Goal: Transaction & Acquisition: Book appointment/travel/reservation

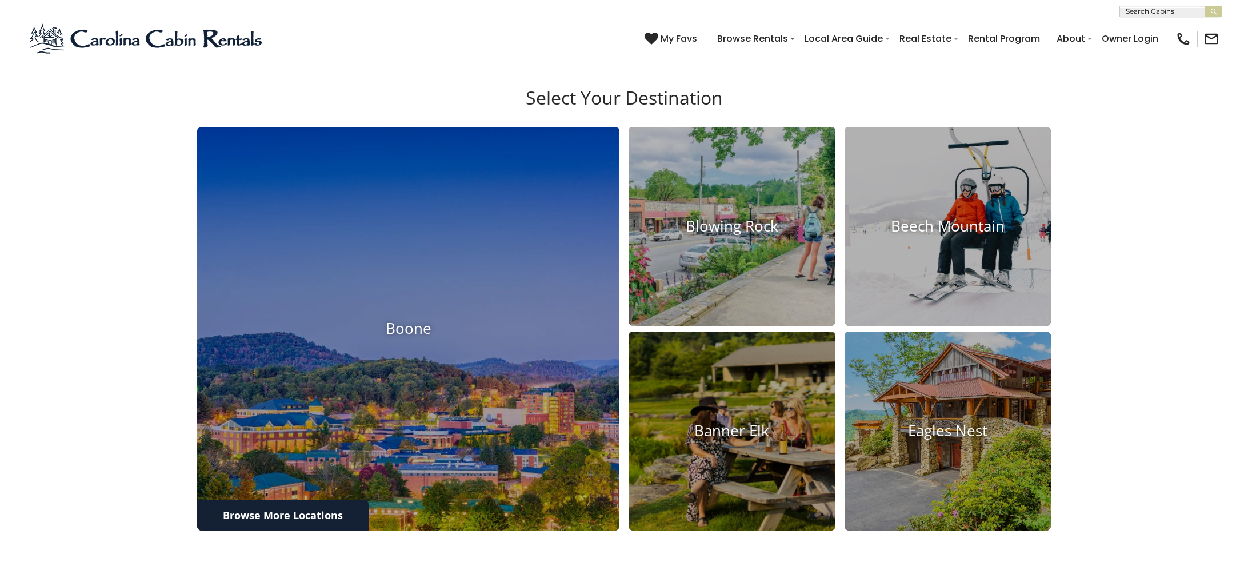
scroll to position [517, 0]
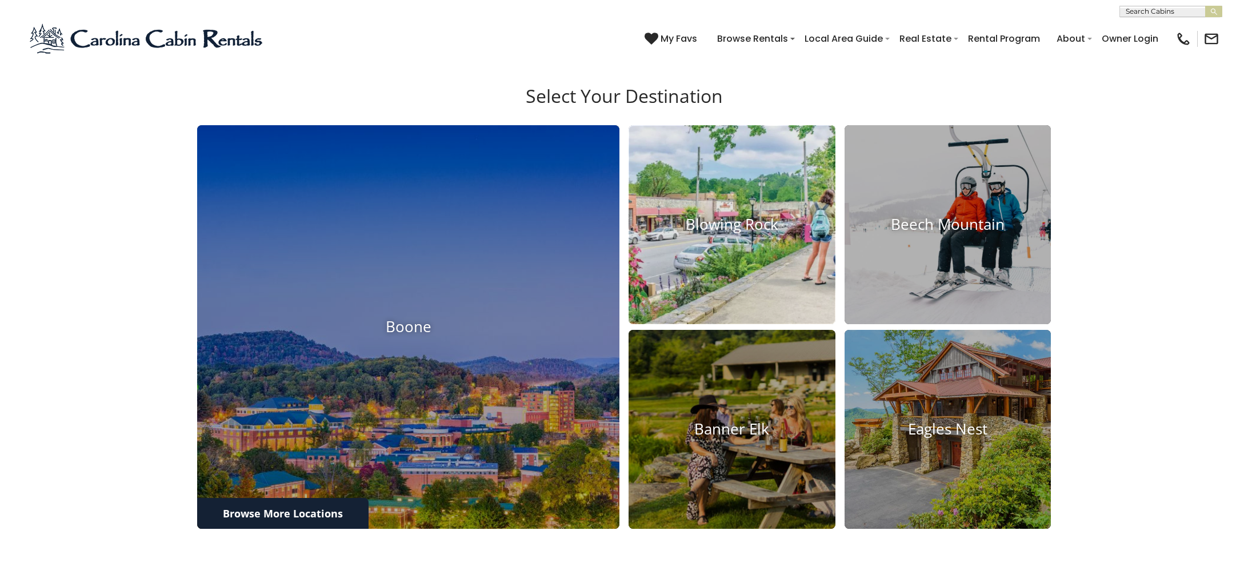
click at [736, 250] on img at bounding box center [731, 224] width 227 height 218
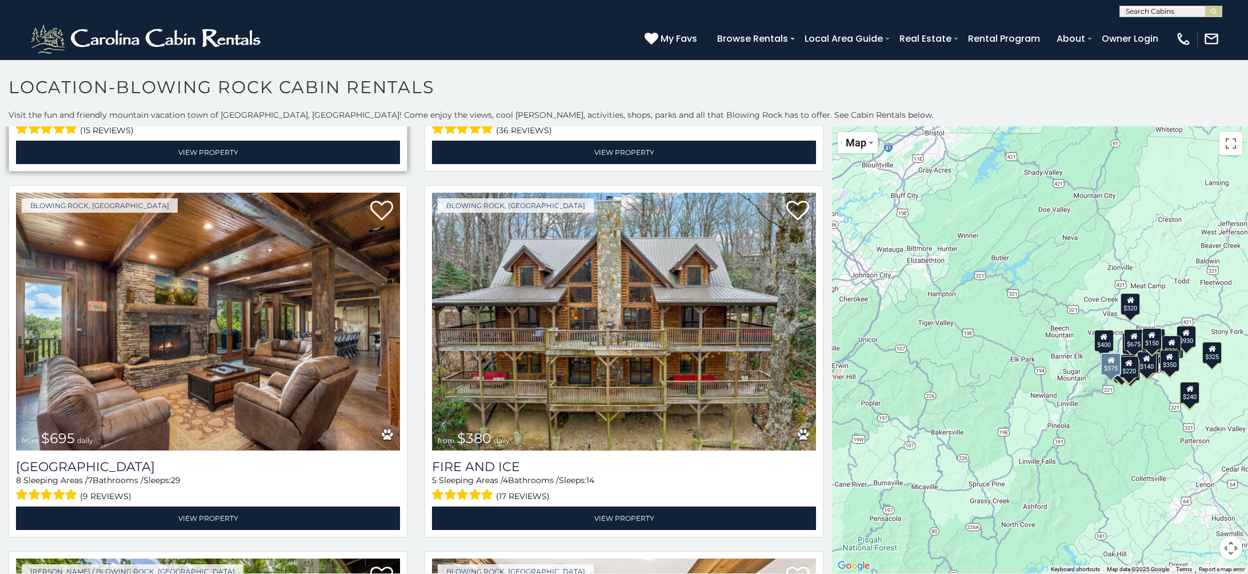
scroll to position [334, 0]
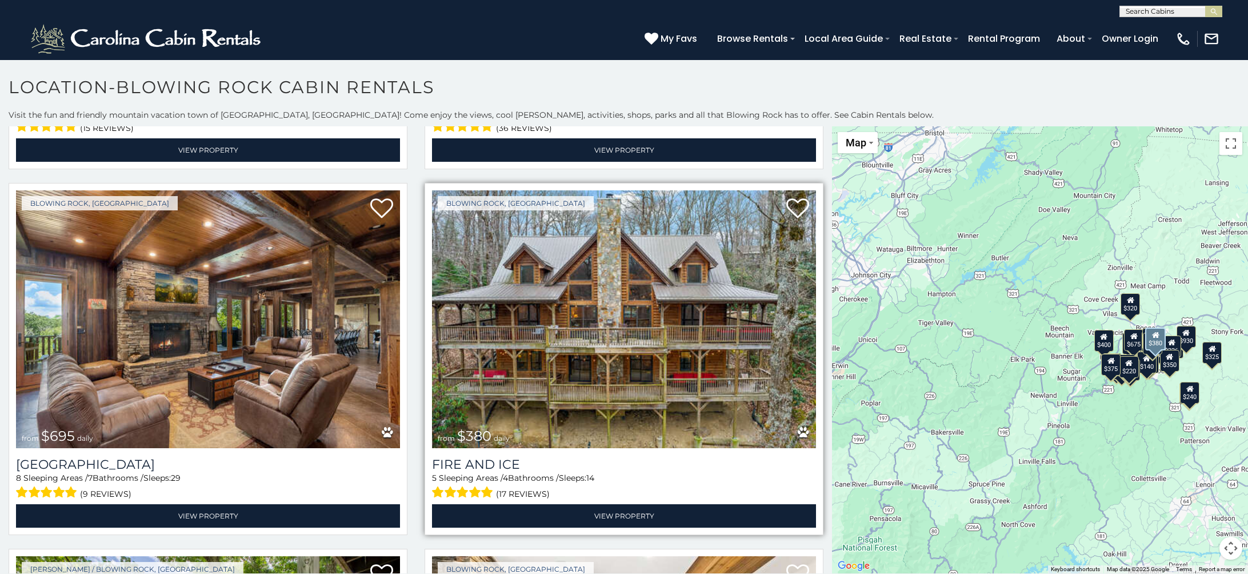
click at [570, 299] on img at bounding box center [624, 318] width 384 height 257
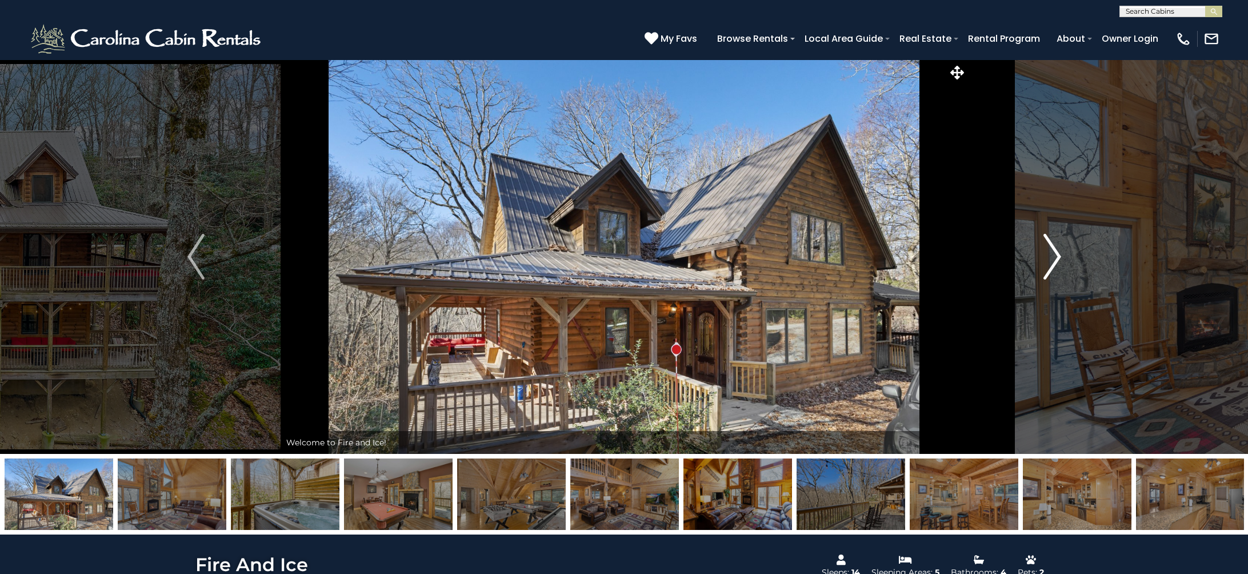
click at [1062, 259] on button "Next" at bounding box center [1052, 256] width 170 height 394
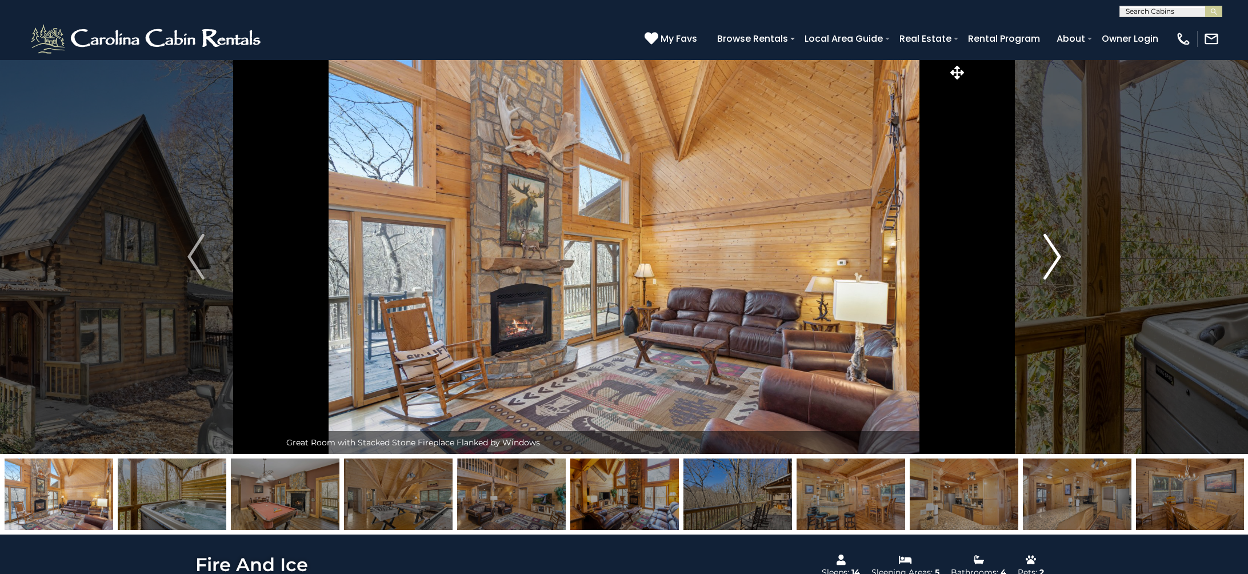
click at [1062, 259] on button "Next" at bounding box center [1052, 256] width 170 height 394
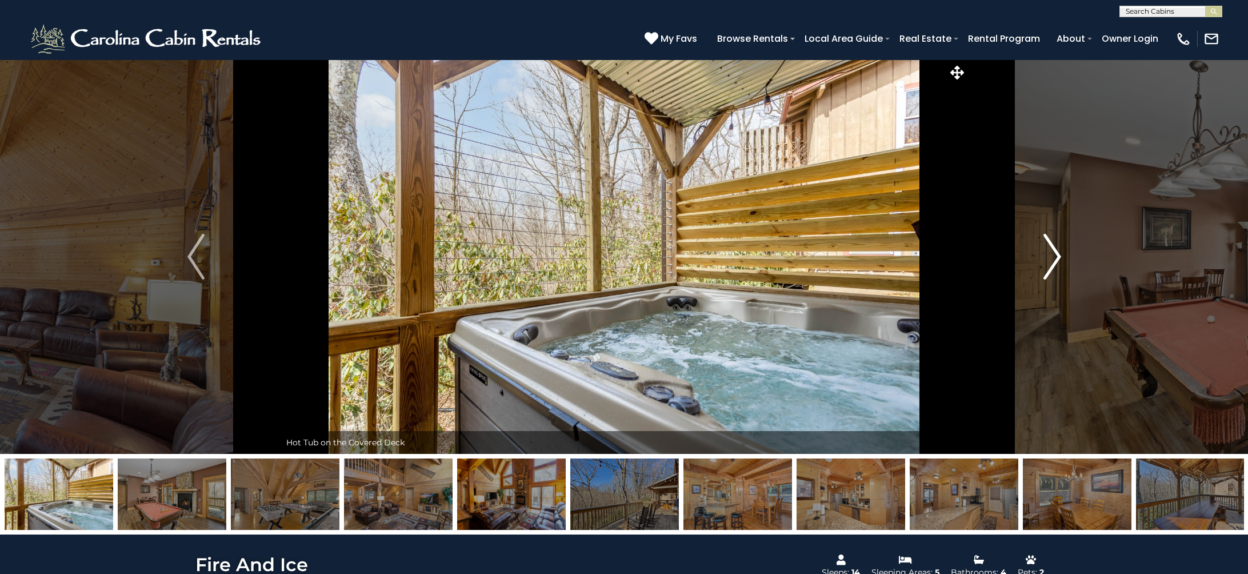
click at [1062, 259] on button "Next" at bounding box center [1052, 256] width 170 height 394
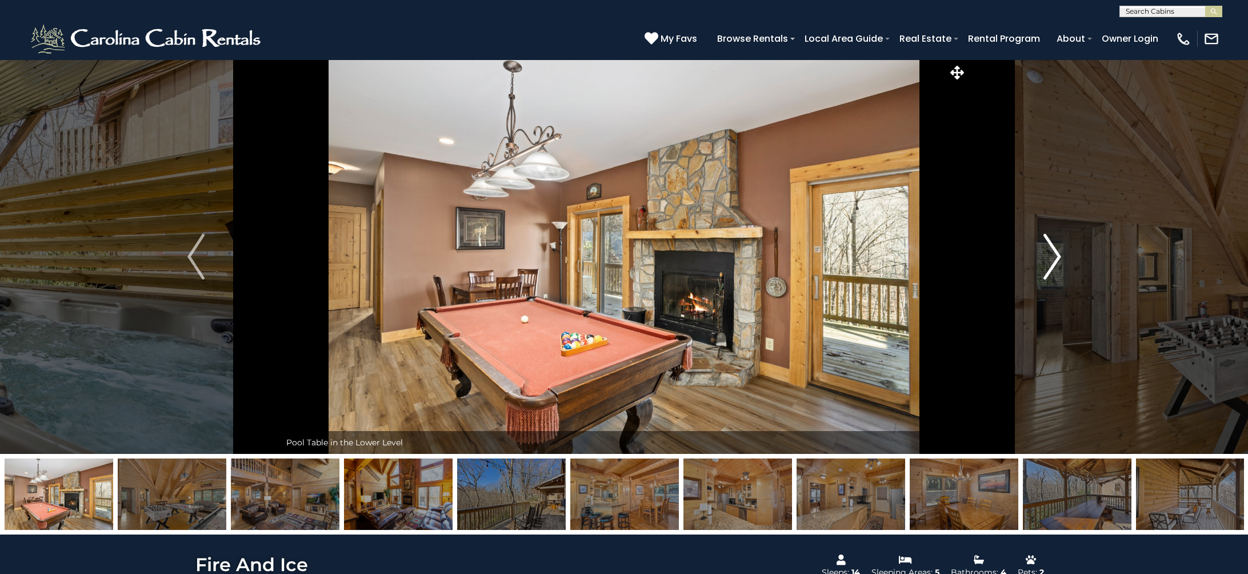
click at [1062, 259] on button "Next" at bounding box center [1052, 256] width 170 height 394
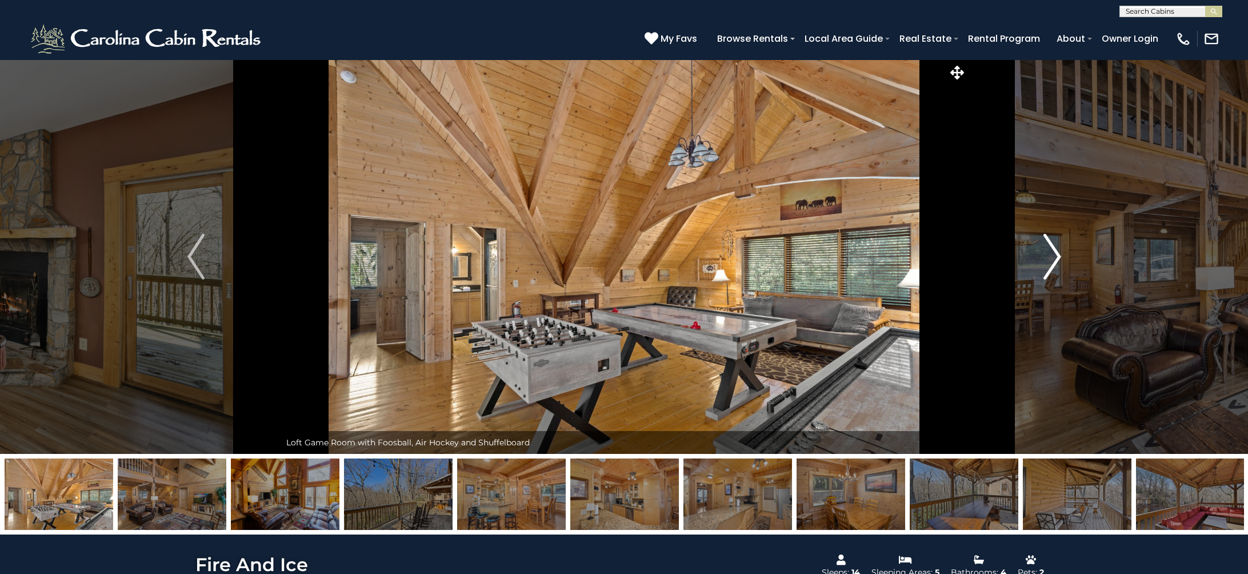
click at [1062, 259] on button "Next" at bounding box center [1052, 256] width 170 height 394
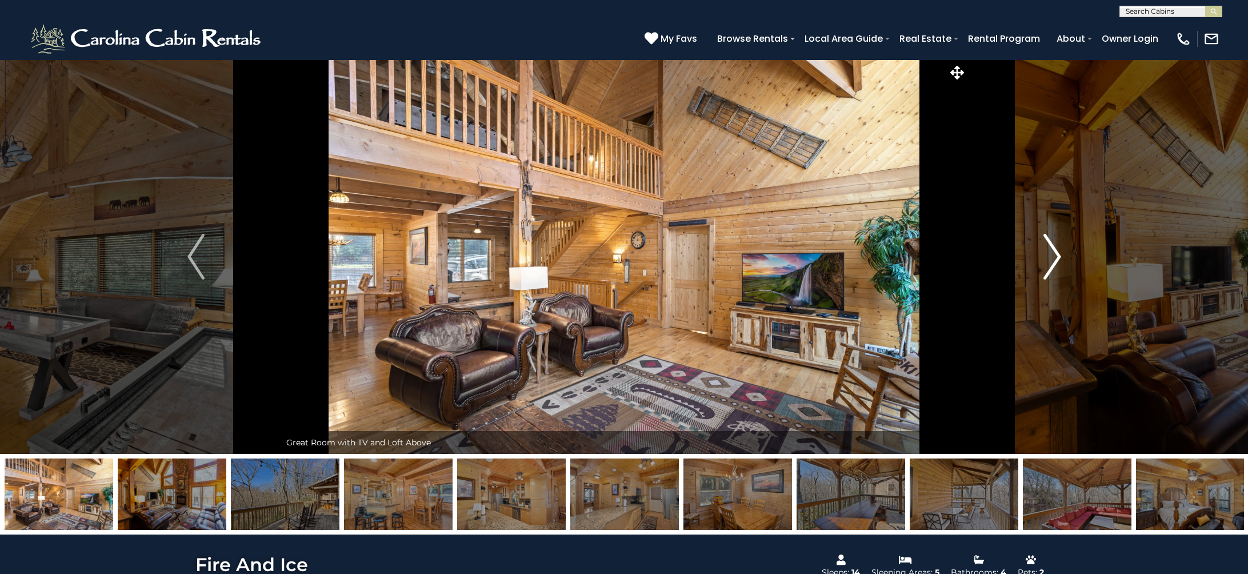
click at [1062, 259] on button "Next" at bounding box center [1052, 256] width 170 height 394
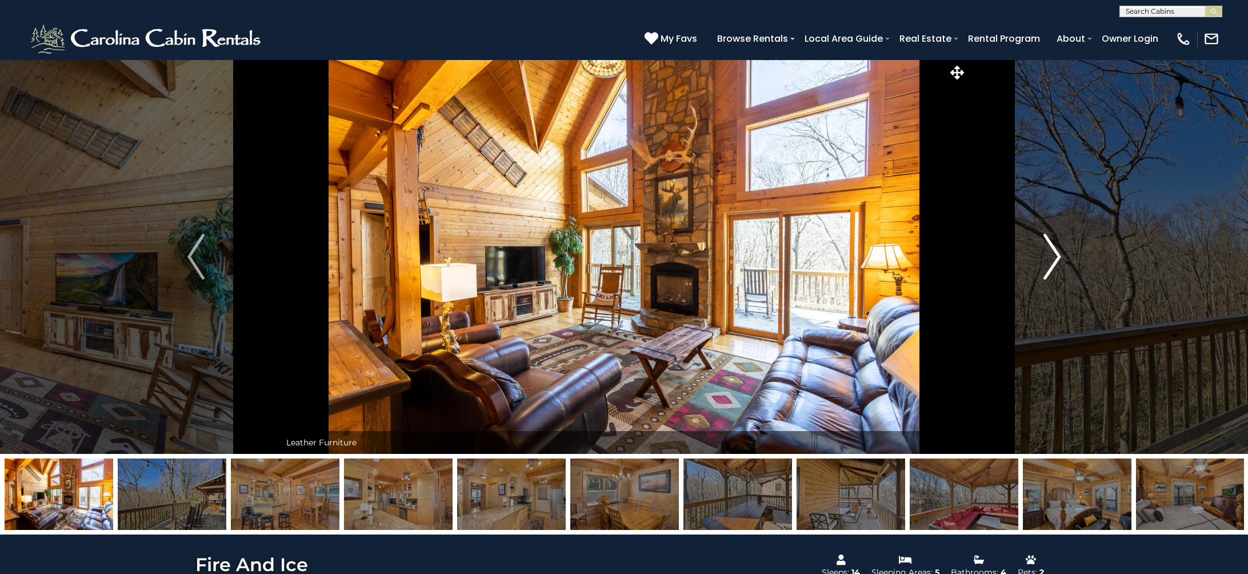
click at [1062, 259] on button "Next" at bounding box center [1052, 256] width 170 height 394
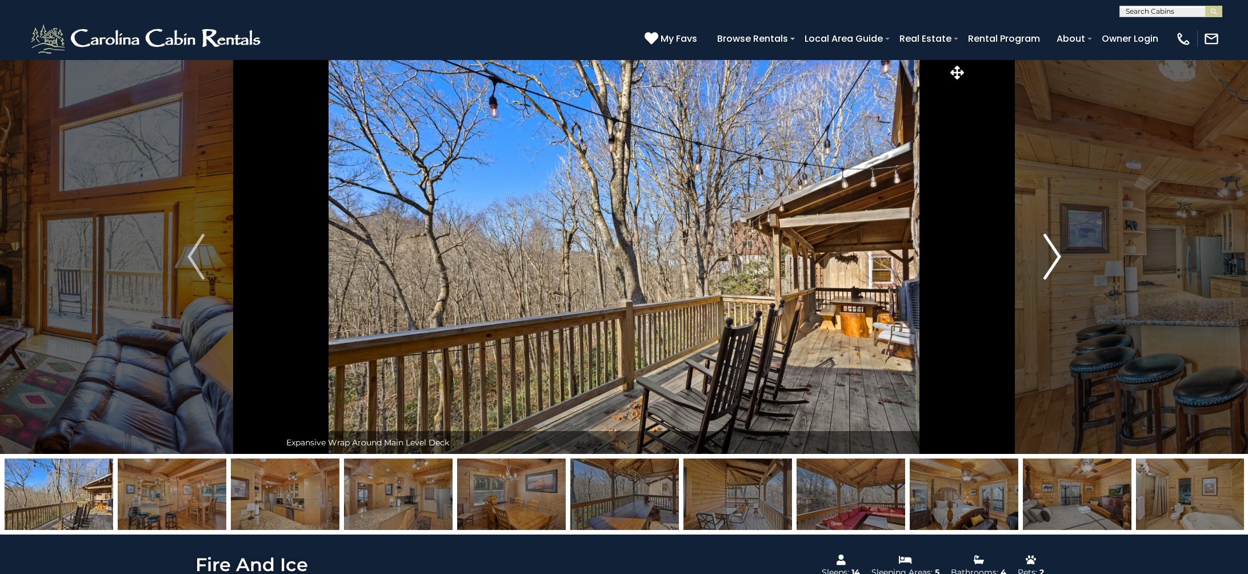
click at [1062, 259] on button "Next" at bounding box center [1052, 256] width 170 height 394
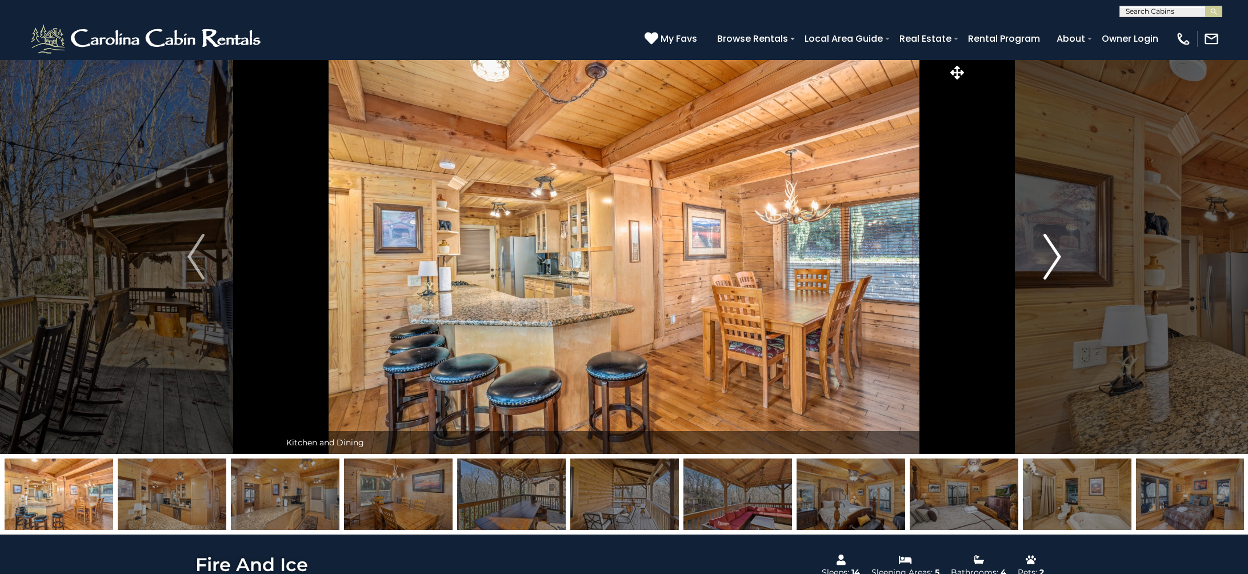
click at [1062, 259] on button "Next" at bounding box center [1052, 256] width 170 height 394
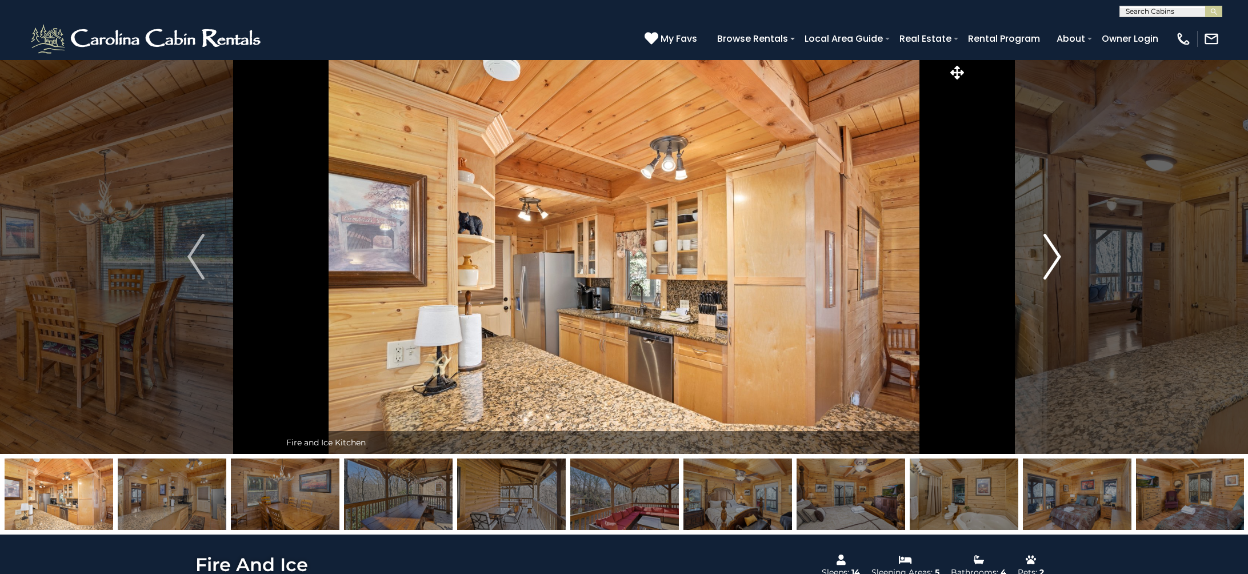
click at [1062, 259] on button "Next" at bounding box center [1052, 256] width 170 height 394
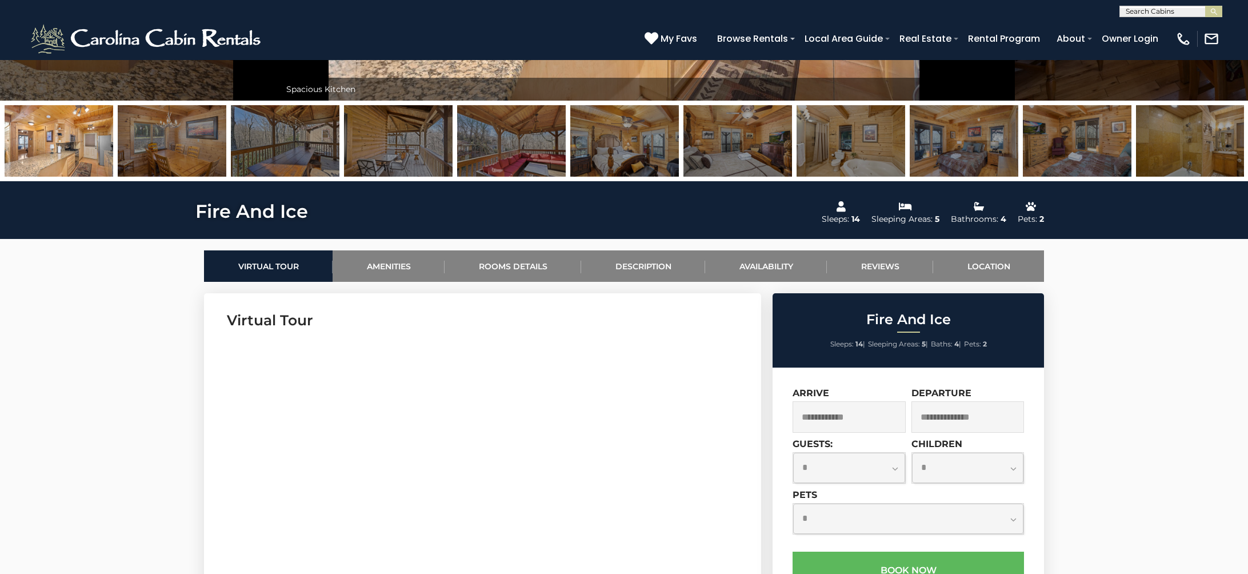
scroll to position [360, 0]
